Goal: Transaction & Acquisition: Purchase product/service

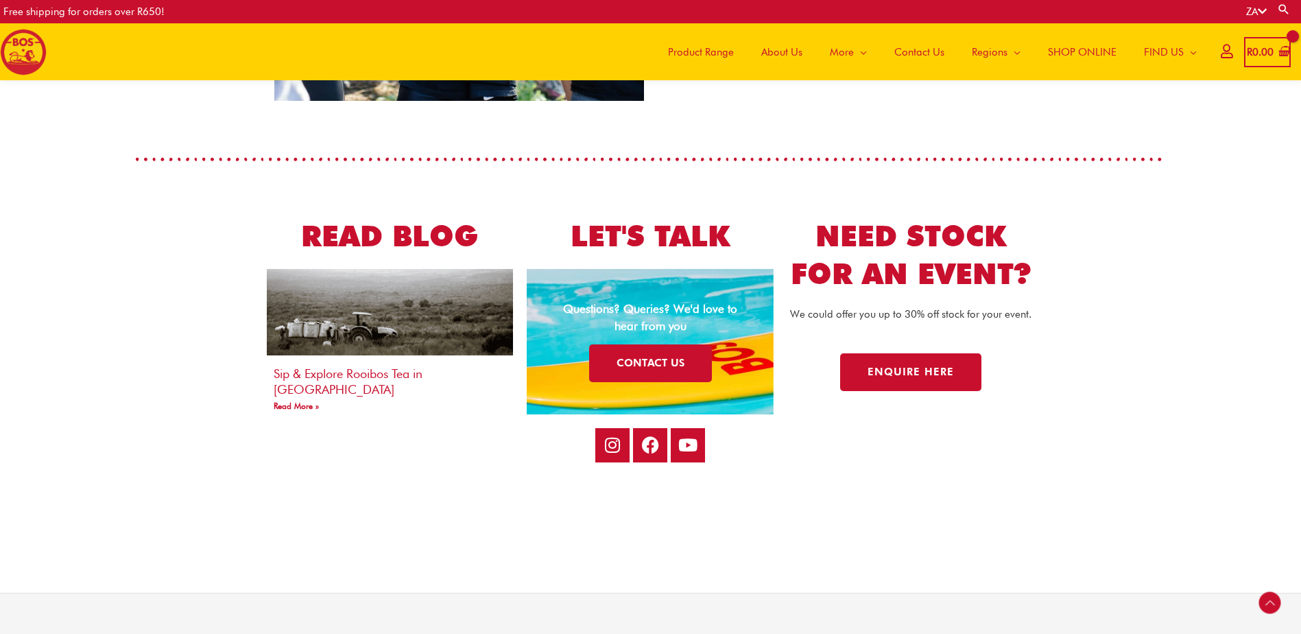
scroll to position [2355, 0]
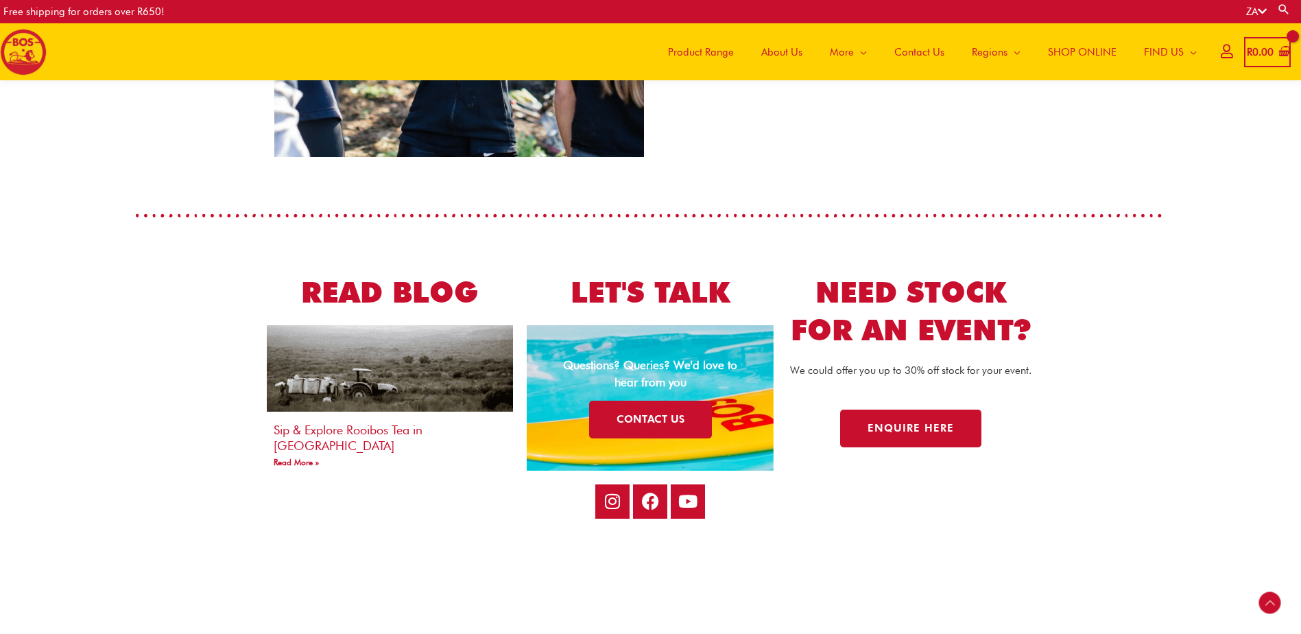
click at [1062, 48] on span "SHOP ONLINE" at bounding box center [1082, 52] width 69 height 41
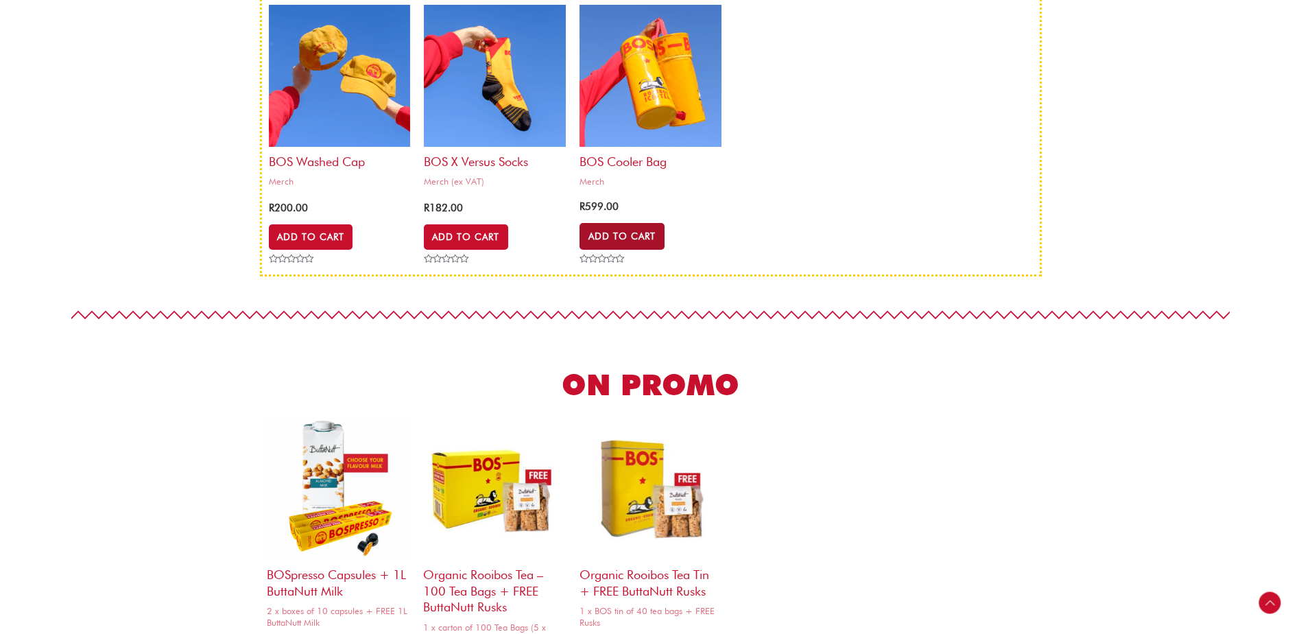
click at [634, 237] on link "Add to Cart" at bounding box center [622, 236] width 85 height 26
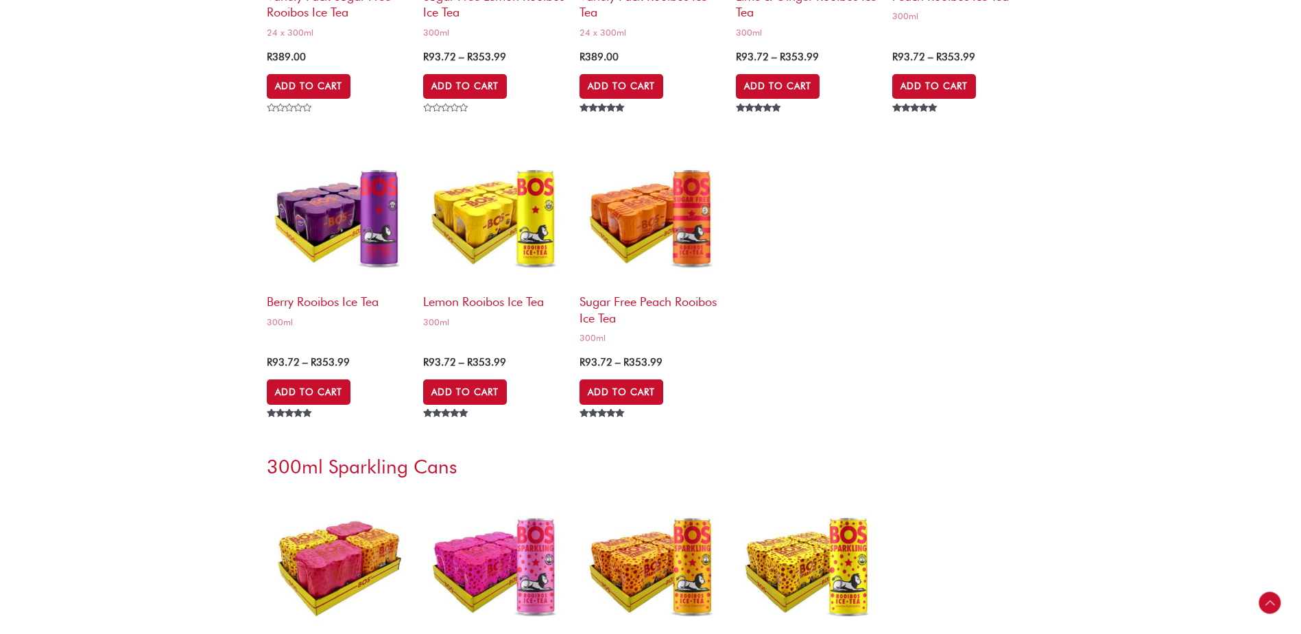
scroll to position [3635, 0]
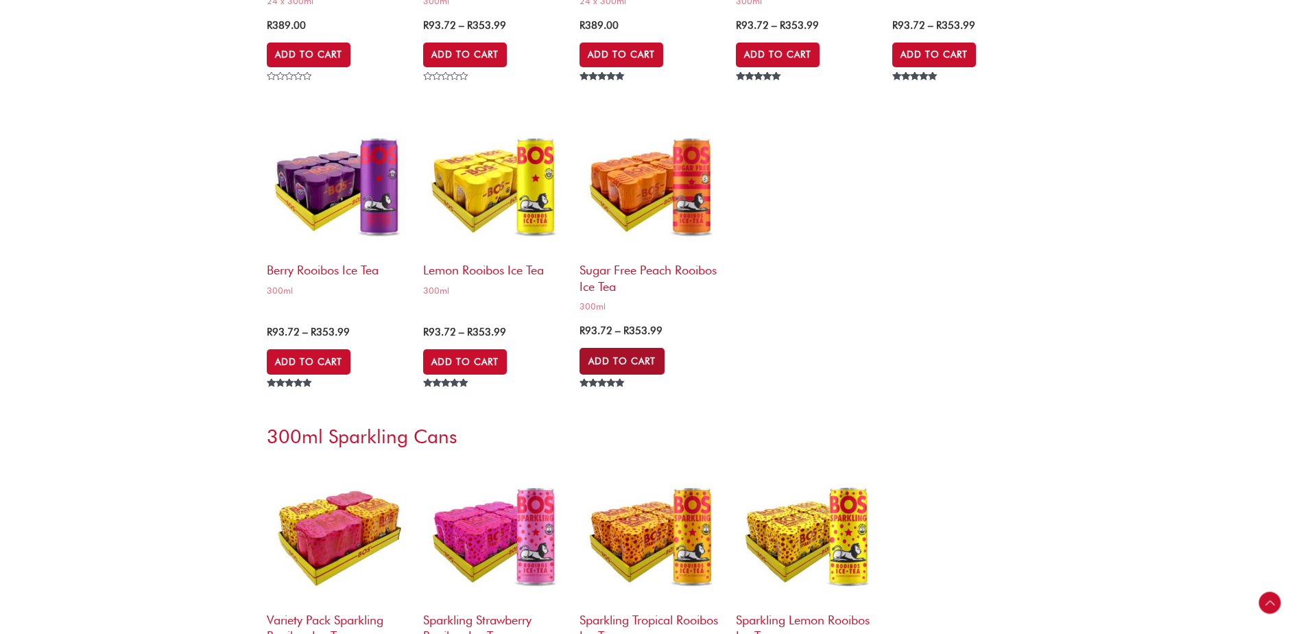
click at [634, 370] on link "Add to Cart" at bounding box center [622, 361] width 85 height 26
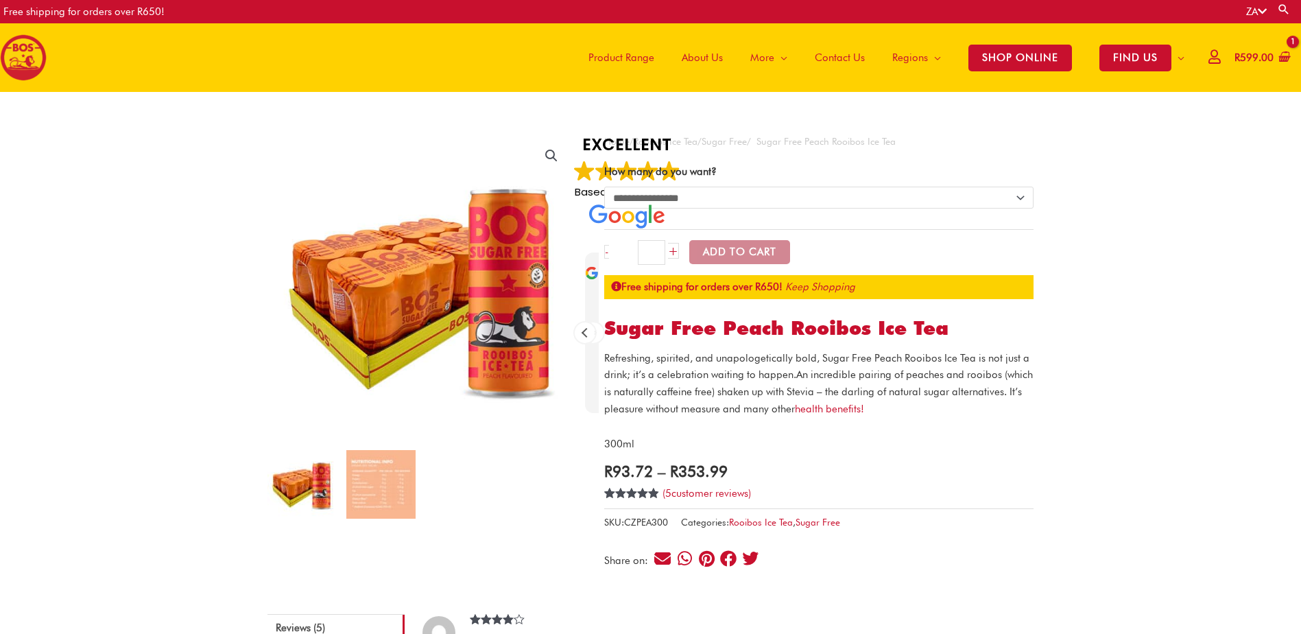
click at [723, 257] on button "Add to Cart" at bounding box center [739, 252] width 101 height 24
click at [743, 251] on button "Add to Cart" at bounding box center [739, 252] width 101 height 24
click at [996, 51] on span "SHOP ONLINE" at bounding box center [1020, 58] width 104 height 27
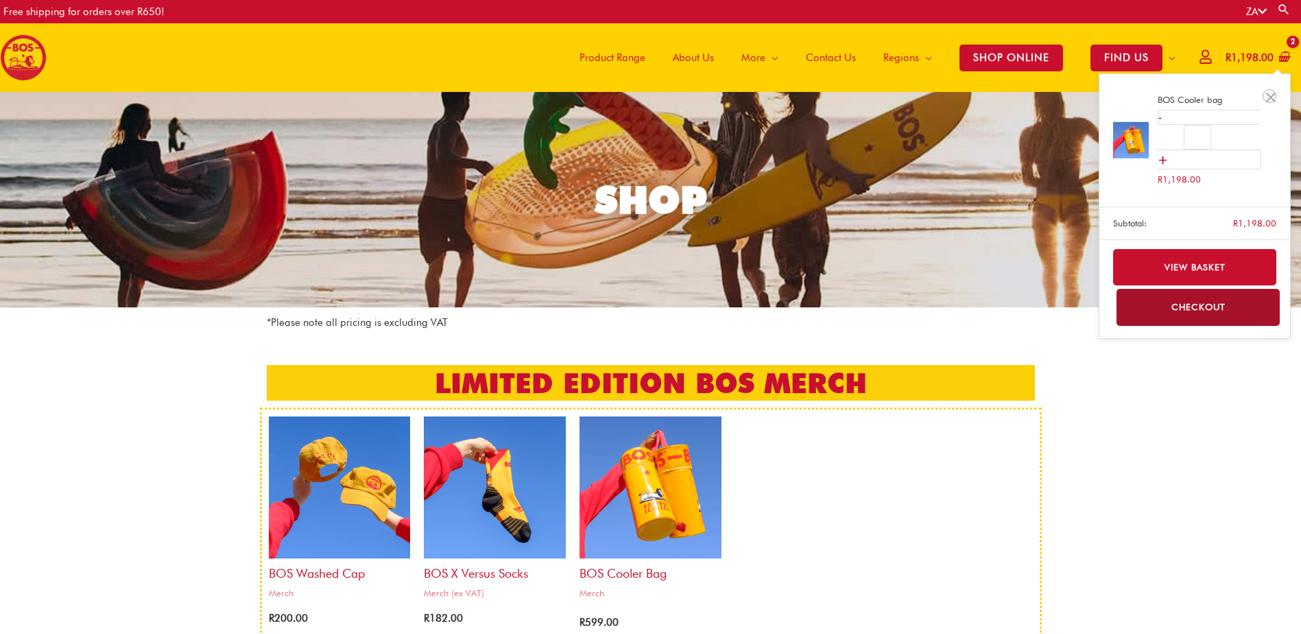
click at [1255, 56] on bdi "R 1,198.00" at bounding box center [1250, 57] width 48 height 12
click at [1190, 271] on link "View basket" at bounding box center [1195, 267] width 164 height 36
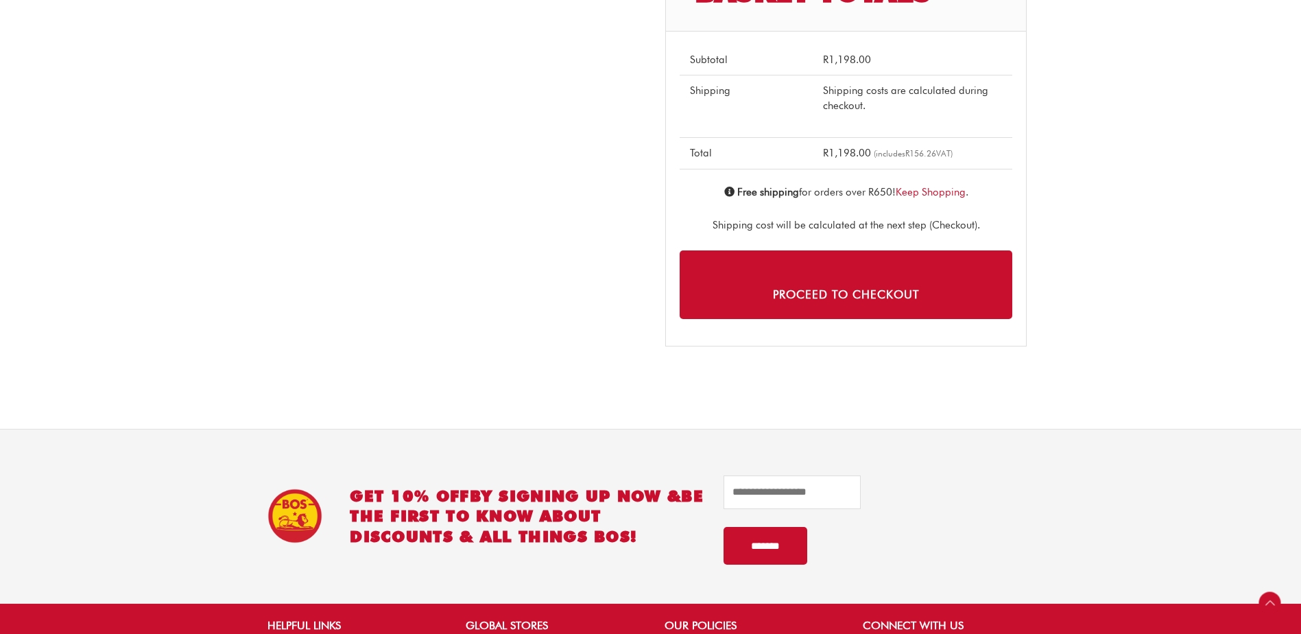
scroll to position [412, 0]
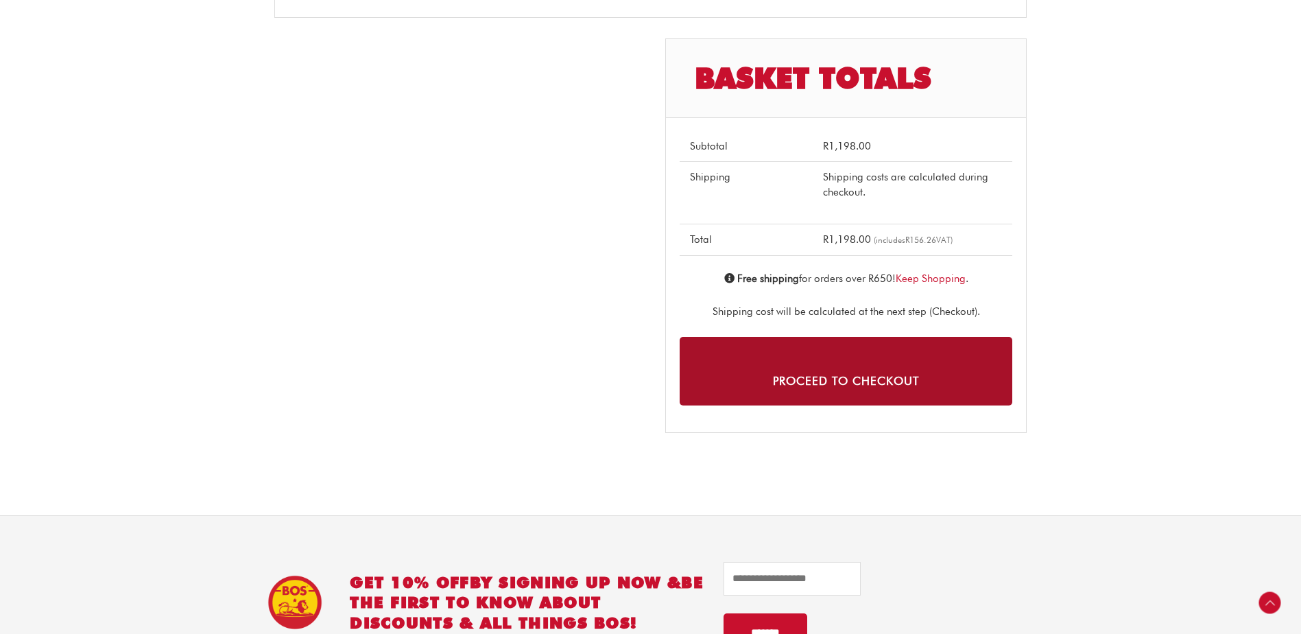
click at [825, 384] on link "Proceed to checkout" at bounding box center [846, 371] width 333 height 68
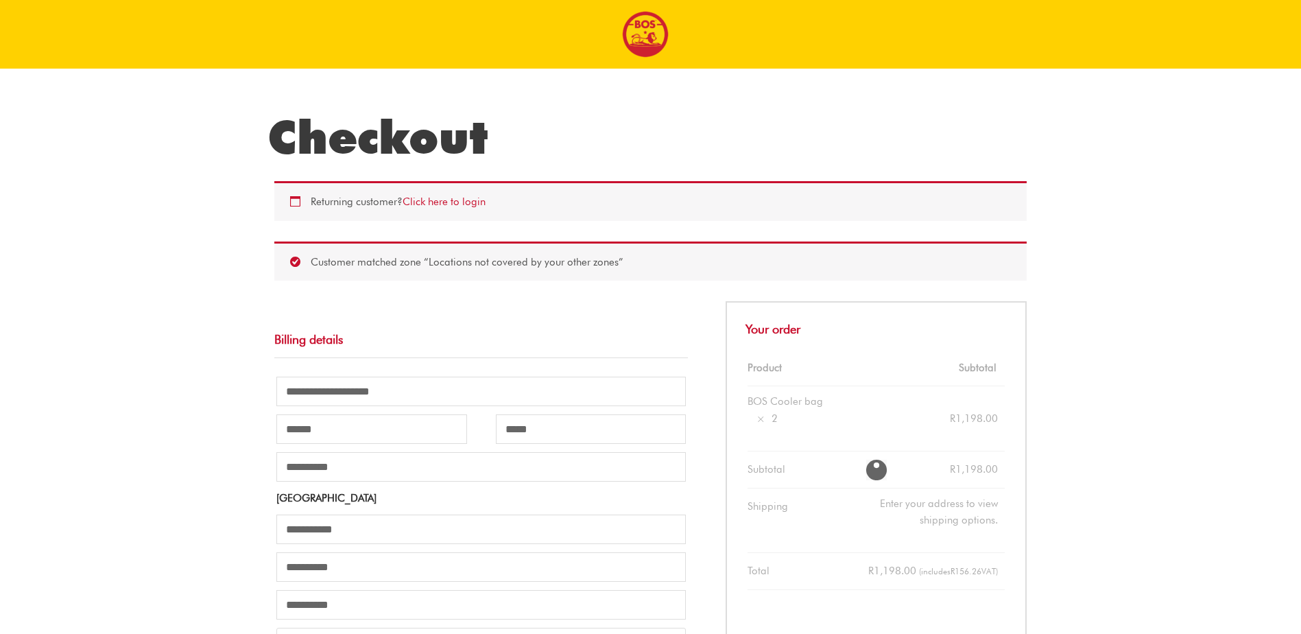
select select "**"
